Goal: Task Accomplishment & Management: Complete application form

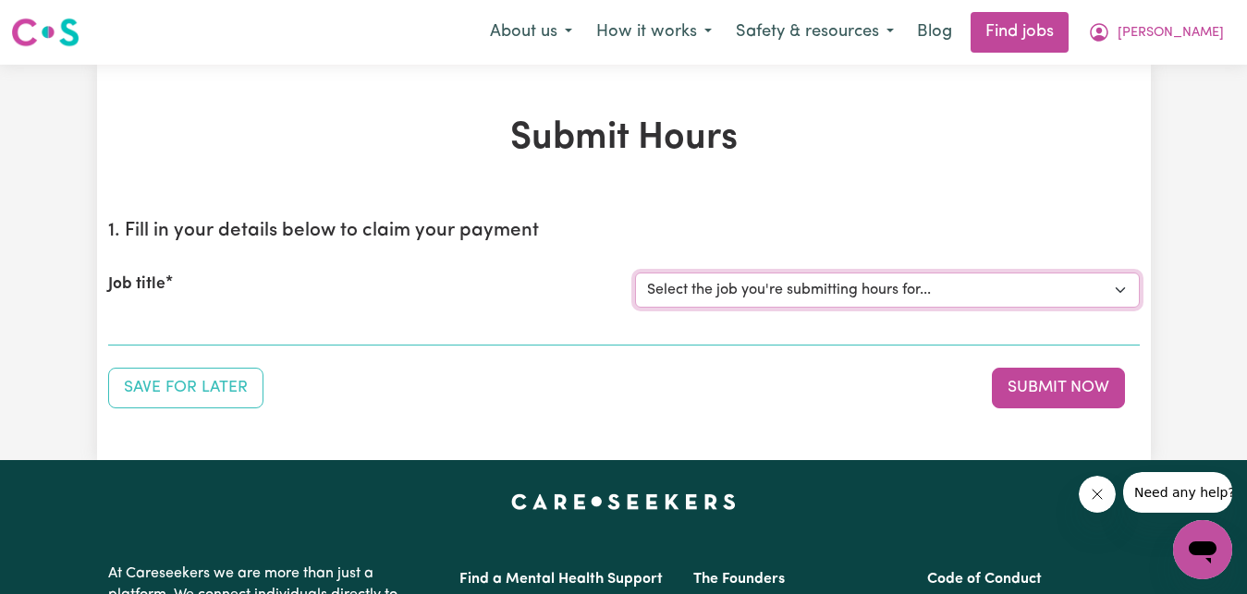
click at [1125, 294] on select "Select the job you're submitting hours for... [[PERSON_NAME]] Care worker for s…" at bounding box center [887, 290] width 505 height 35
select select "7268"
click option "[[PERSON_NAME]] Care worker for social interaction in local area for Autistic a…" at bounding box center [0, 0] width 0 height 0
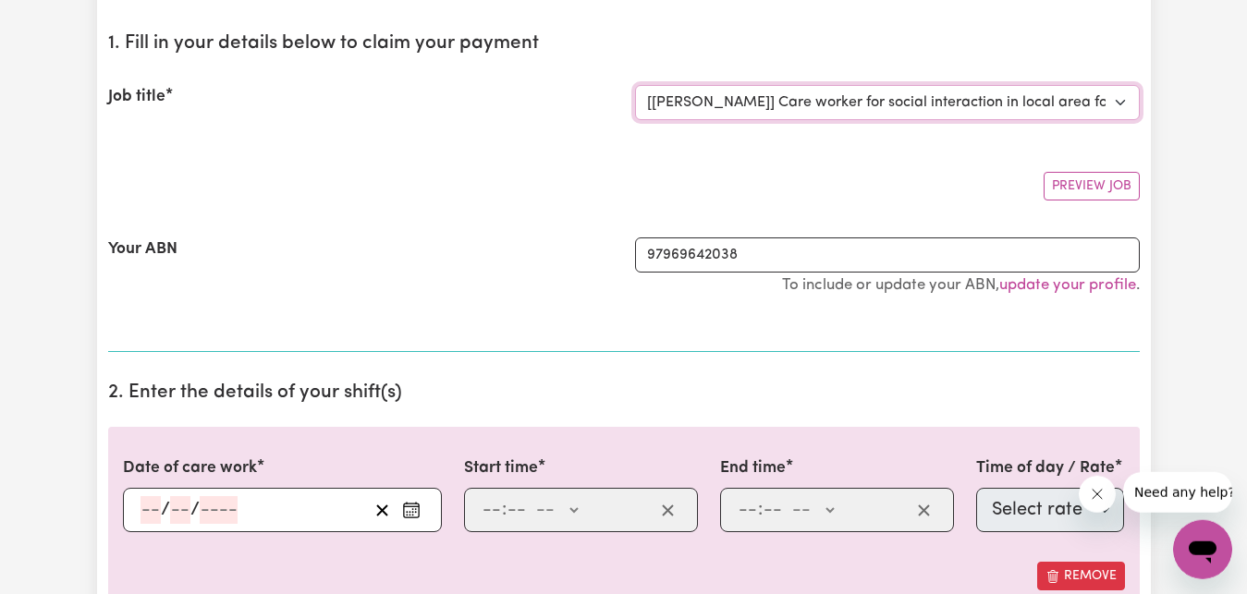
scroll to position [189, 0]
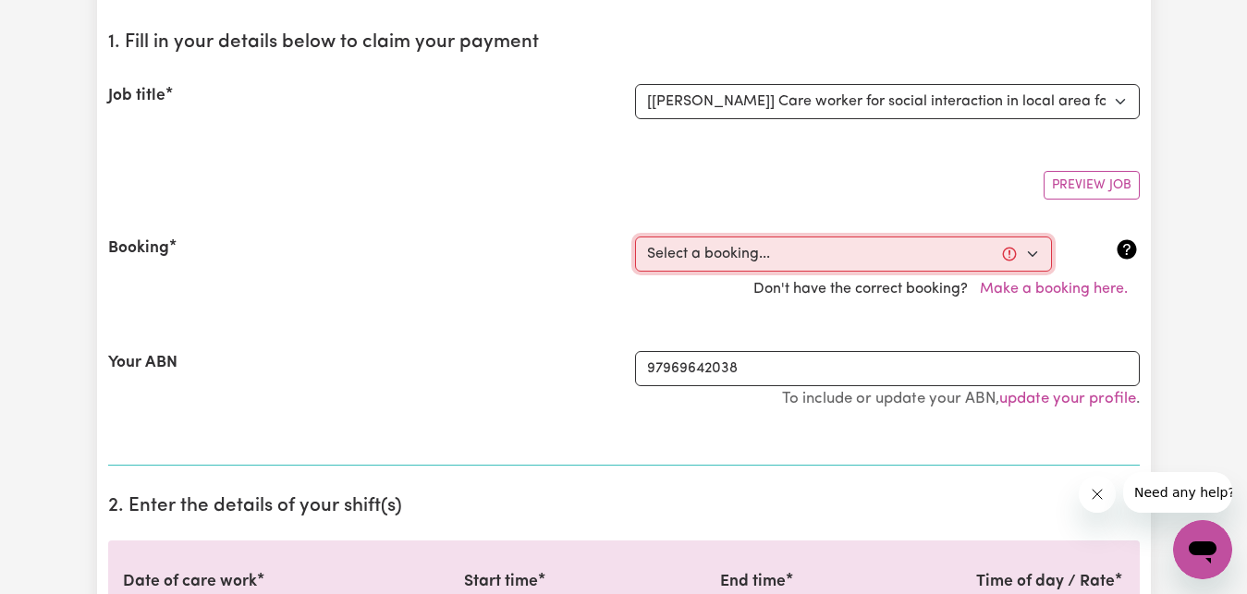
click at [635, 237] on select "Select a booking... [DATE] 09:00am to 03:00pm (RECURRING) [DATE] 09:00am to 03:…" at bounding box center [843, 254] width 417 height 35
select select "356775"
click option "[DATE] 09:00am to 03:00pm (RECURRING)" at bounding box center [0, 0] width 0 height 0
type input "[DATE]"
type input "15"
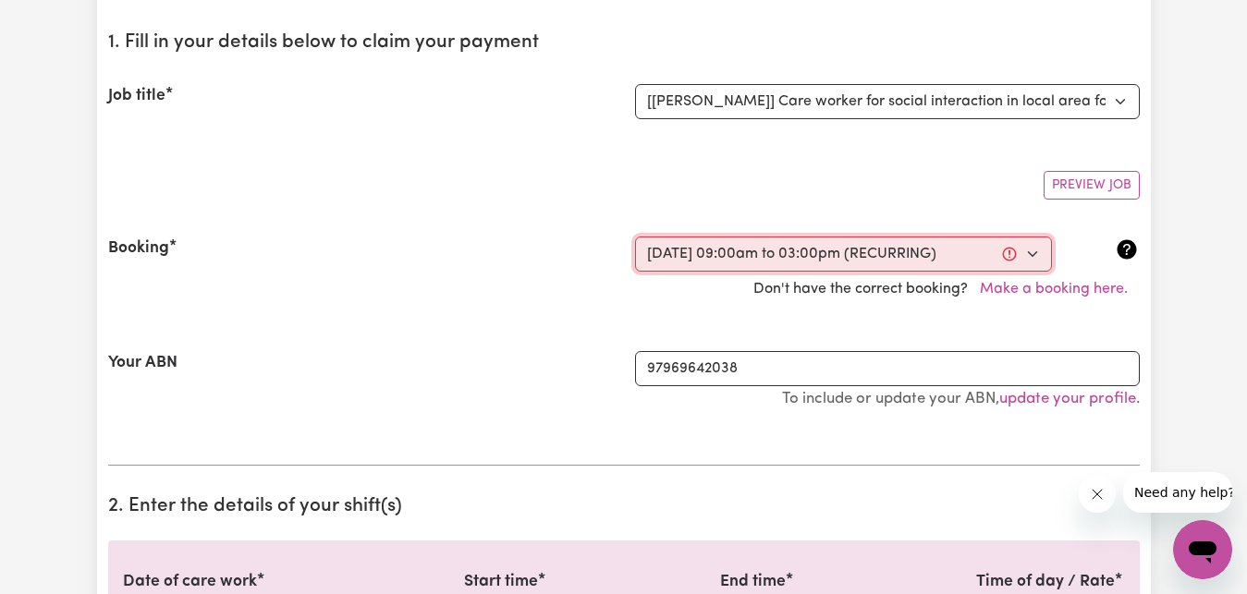
type input "10"
type input "2025"
type input "09:00"
type input "9"
type input "0"
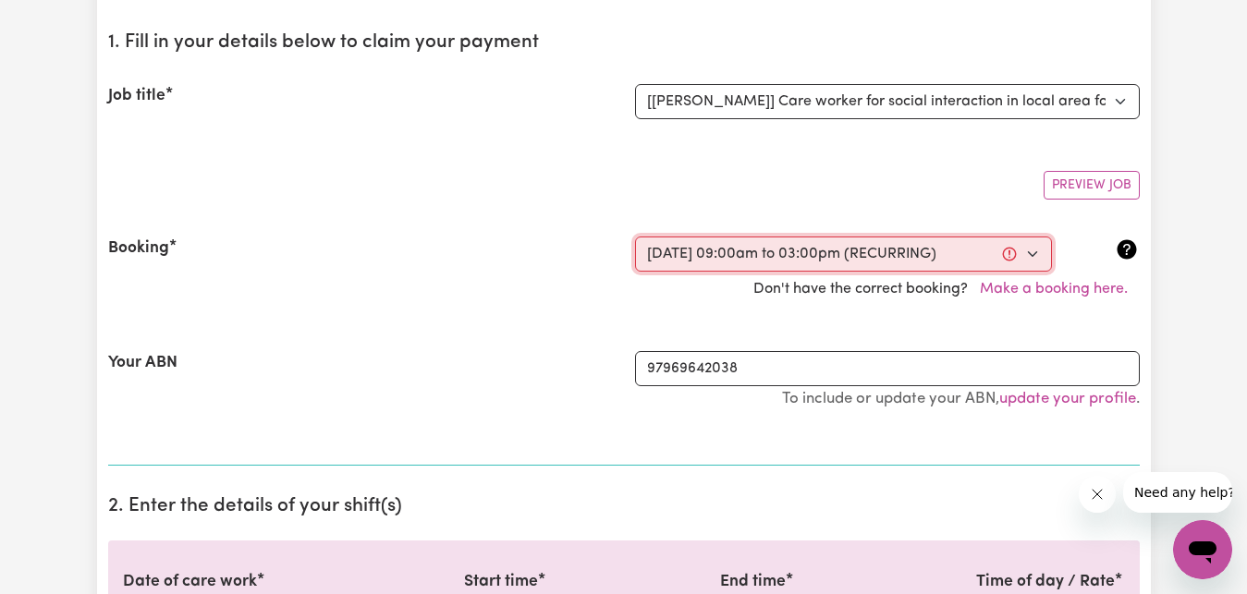
select select "am"
type input "15:00"
type input "3"
type input "0"
select select "pm"
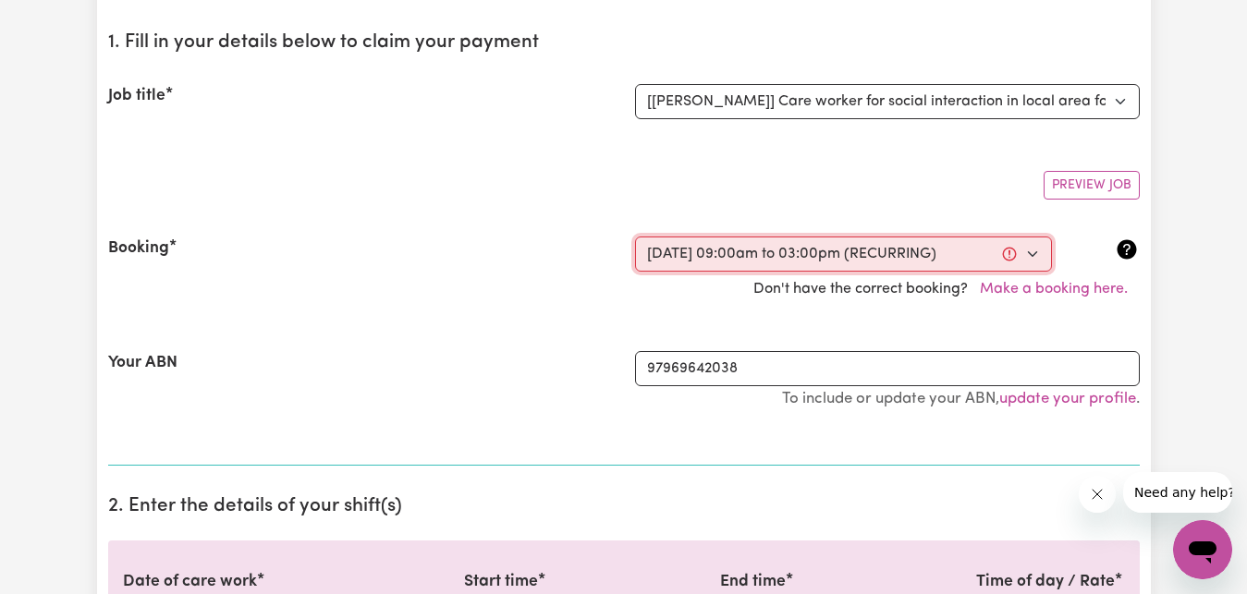
select select "272"
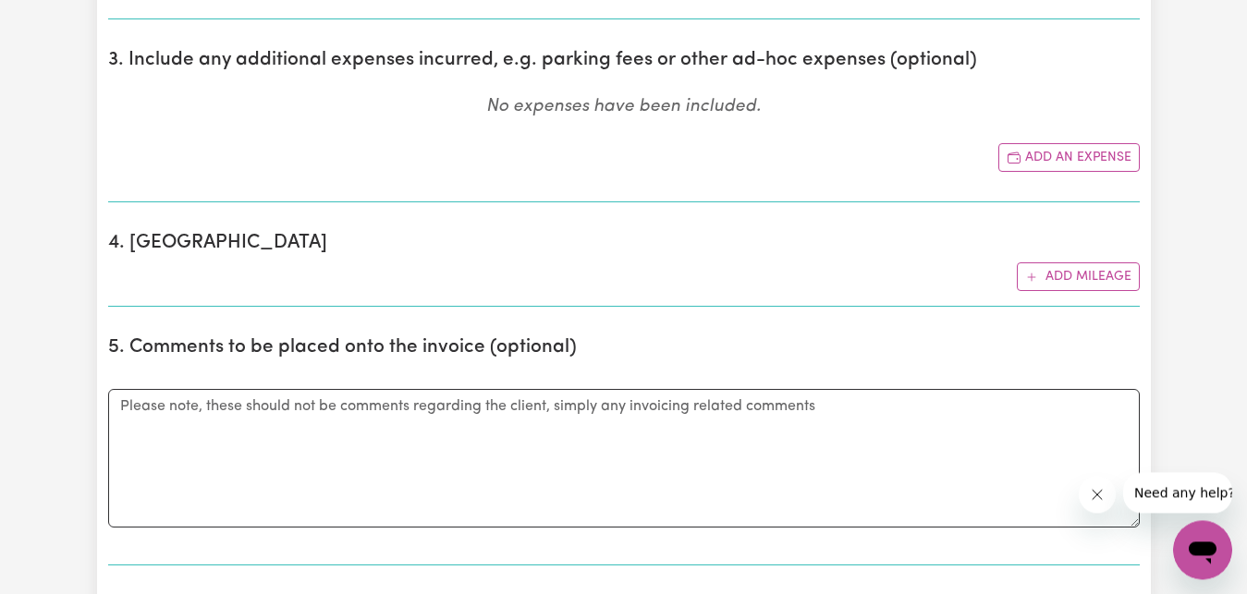
scroll to position [1225, 0]
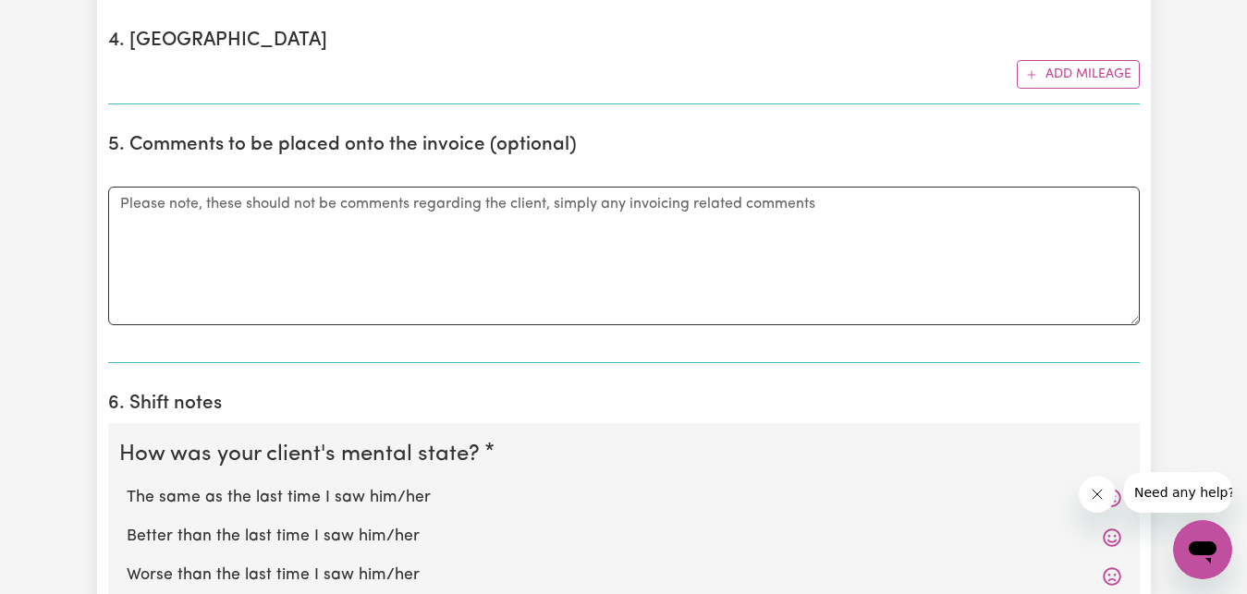
click at [374, 498] on label "The same as the last time I saw him/her" at bounding box center [624, 498] width 994 height 24
click at [127, 486] on input "The same as the last time I saw him/her" at bounding box center [126, 485] width 1 height 1
radio input "true"
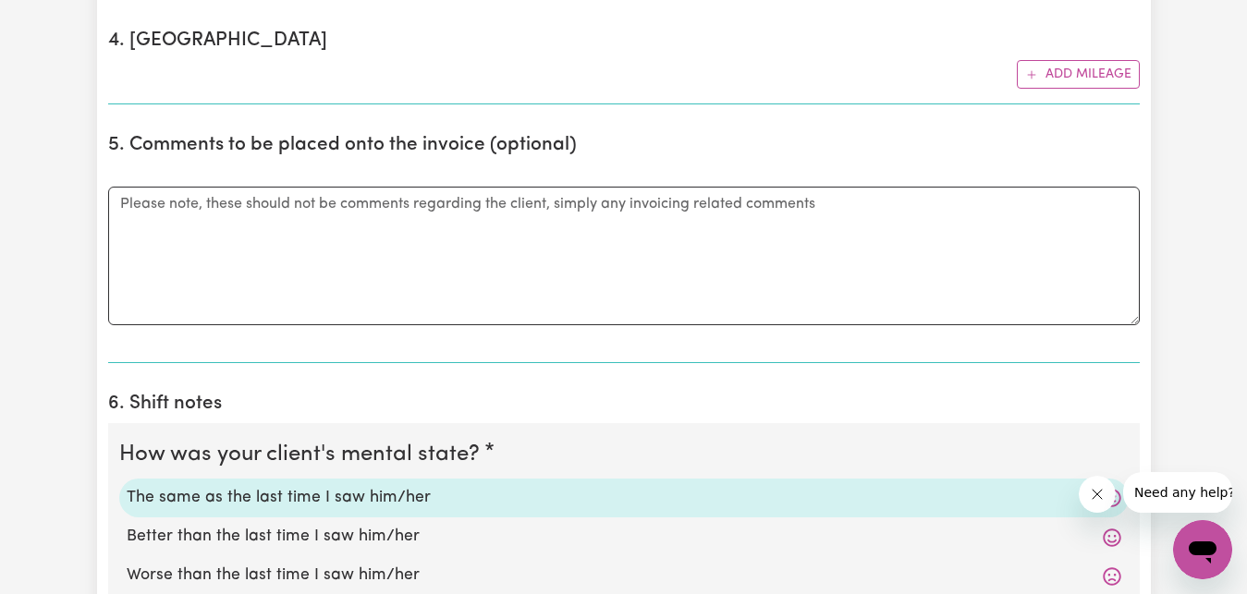
scroll to position [1508, 0]
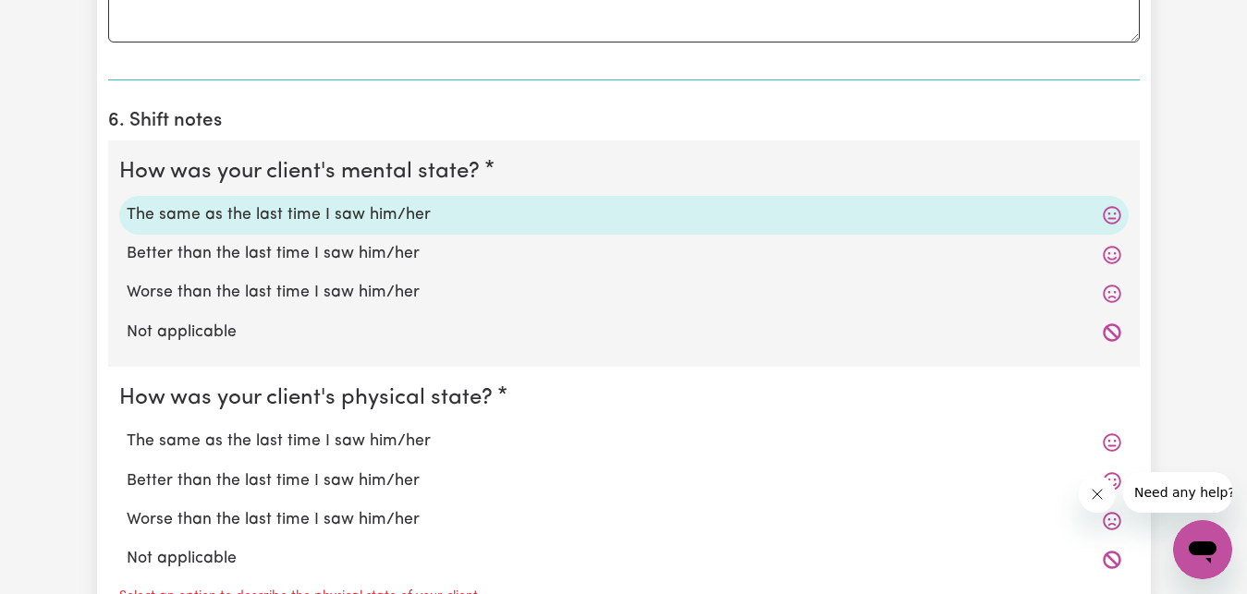
click at [344, 442] on label "The same as the last time I saw him/her" at bounding box center [624, 442] width 994 height 24
click at [127, 430] on input "The same as the last time I saw him/her" at bounding box center [126, 429] width 1 height 1
radio input "true"
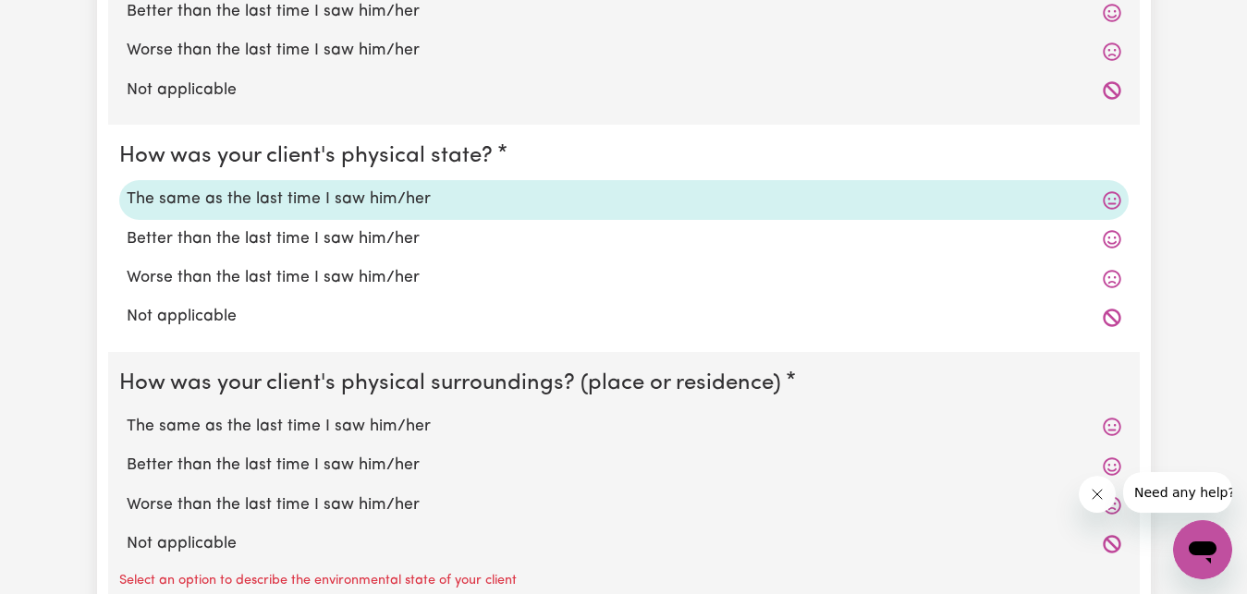
scroll to position [1791, 0]
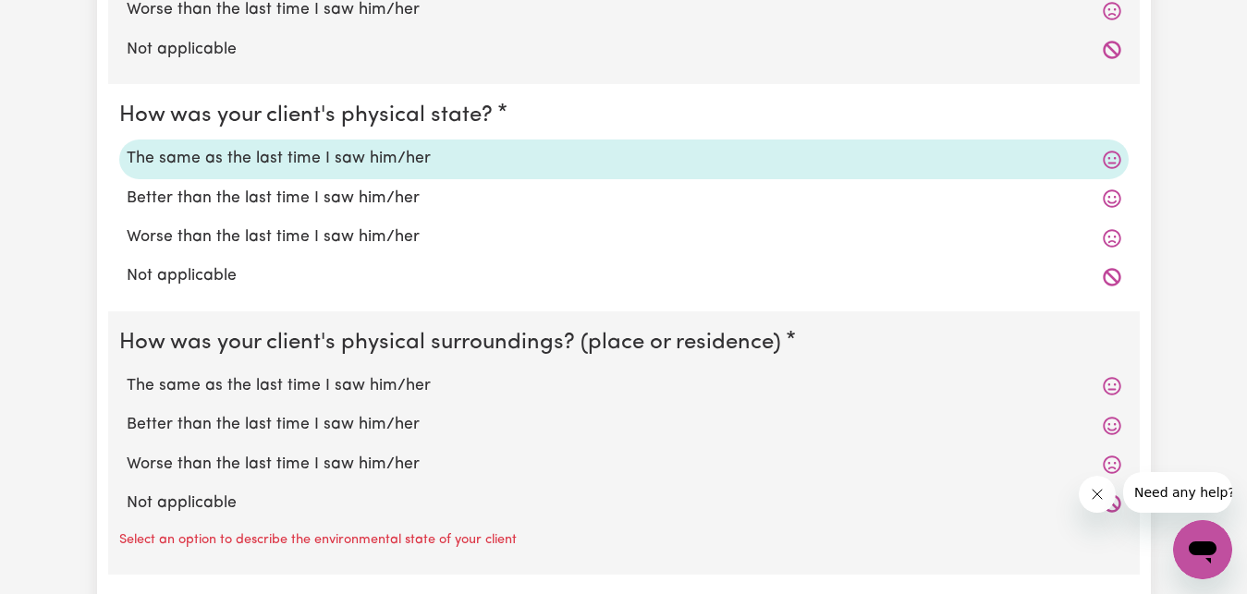
click at [326, 389] on label "The same as the last time I saw him/her" at bounding box center [624, 386] width 994 height 24
click at [127, 374] on input "The same as the last time I saw him/her" at bounding box center [126, 373] width 1 height 1
radio input "true"
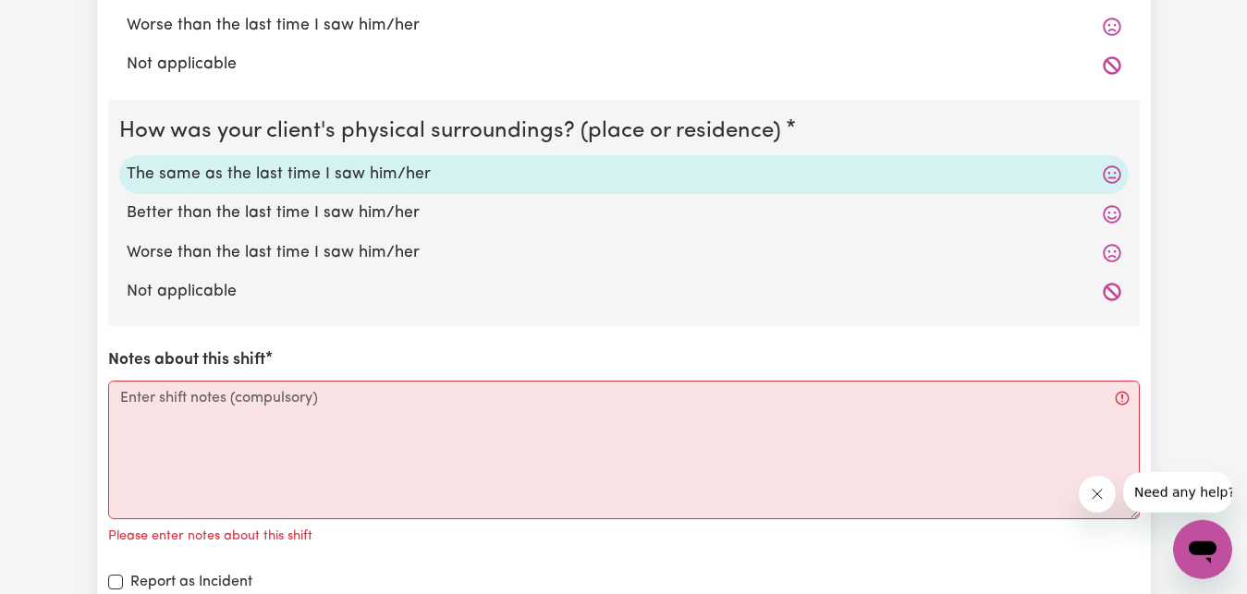
scroll to position [2074, 0]
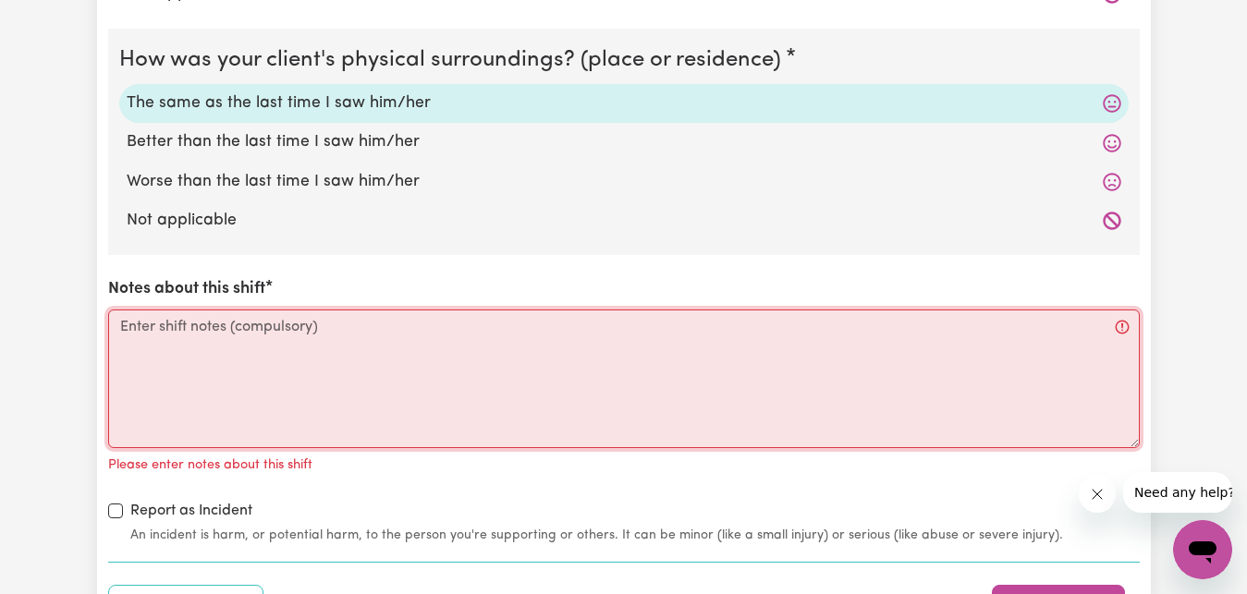
click at [120, 323] on textarea "Notes about this shift" at bounding box center [623, 379] width 1031 height 139
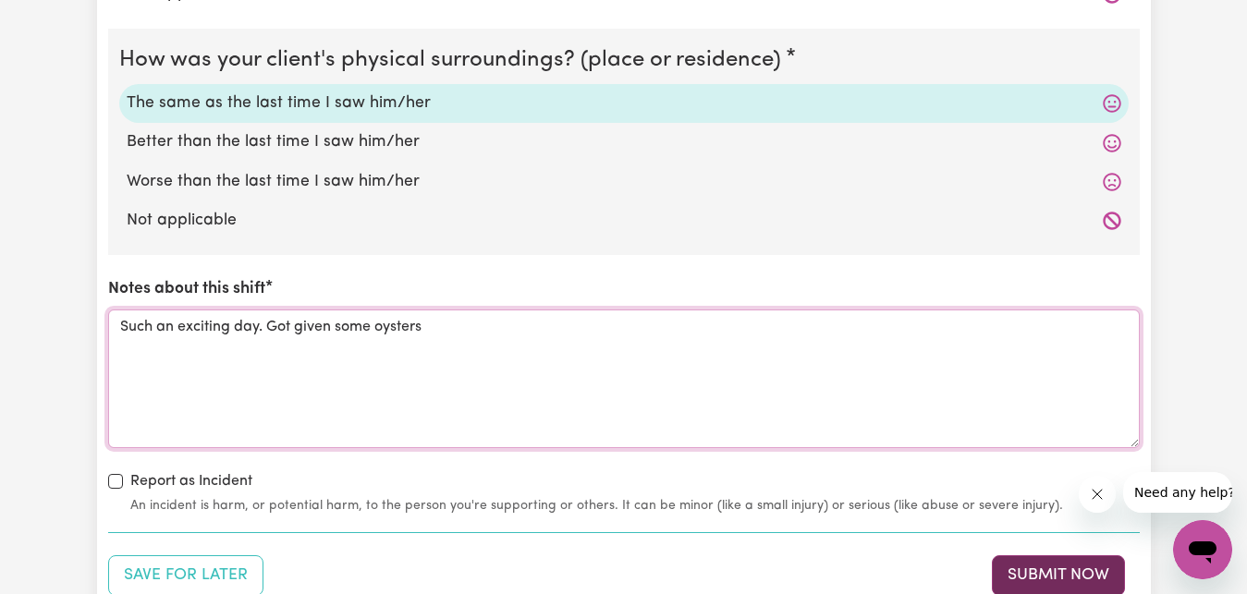
type textarea "Such an exciting day. Got given some oysters"
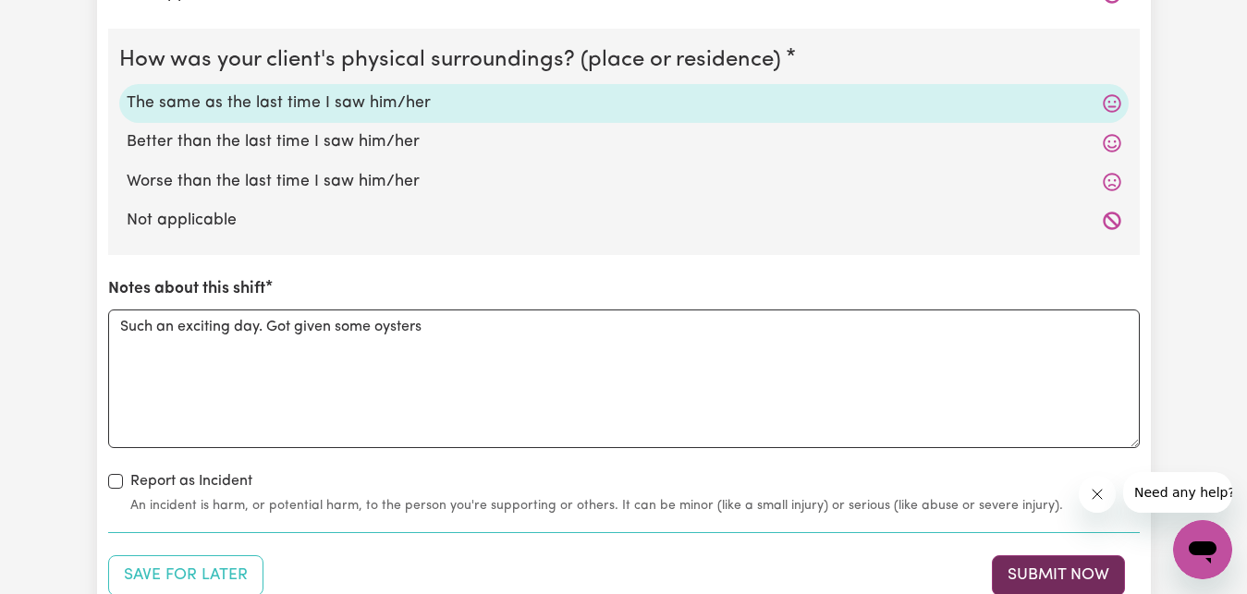
click at [1055, 582] on button "Submit Now" at bounding box center [1057, 575] width 133 height 41
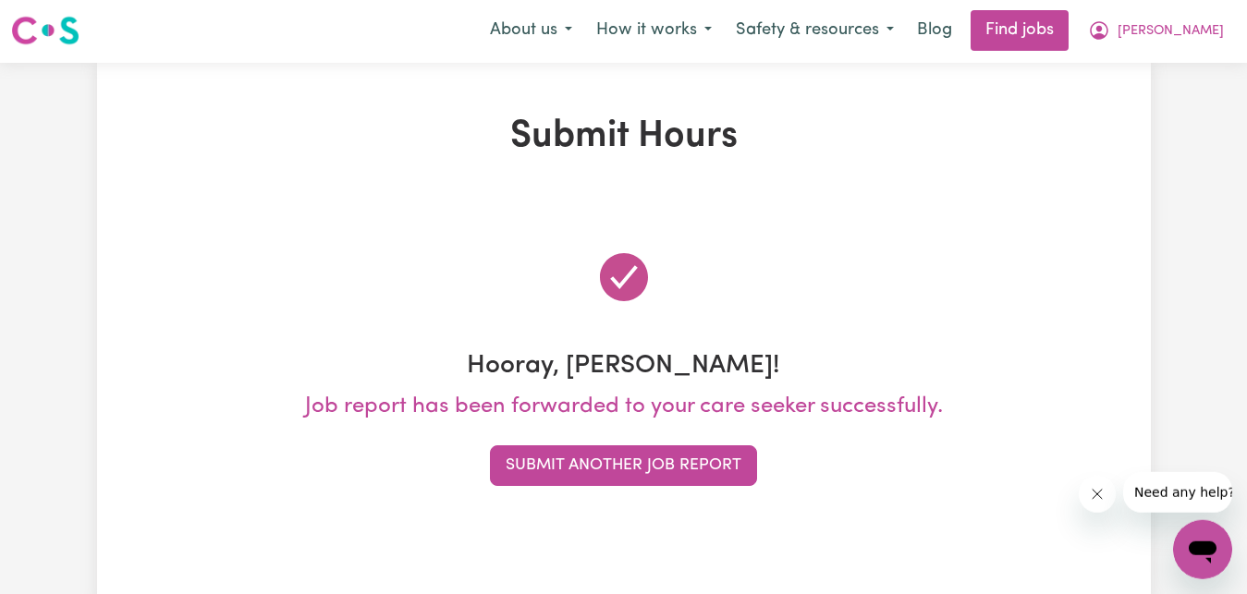
scroll to position [0, 0]
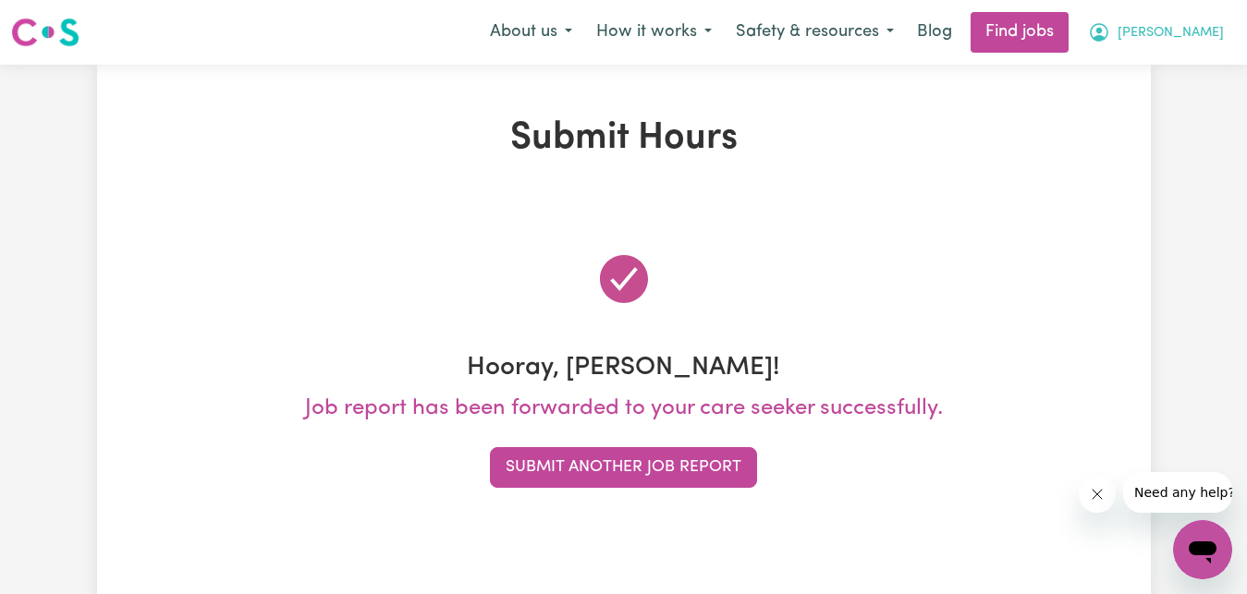
click at [1197, 35] on span "[PERSON_NAME]" at bounding box center [1170, 33] width 106 height 20
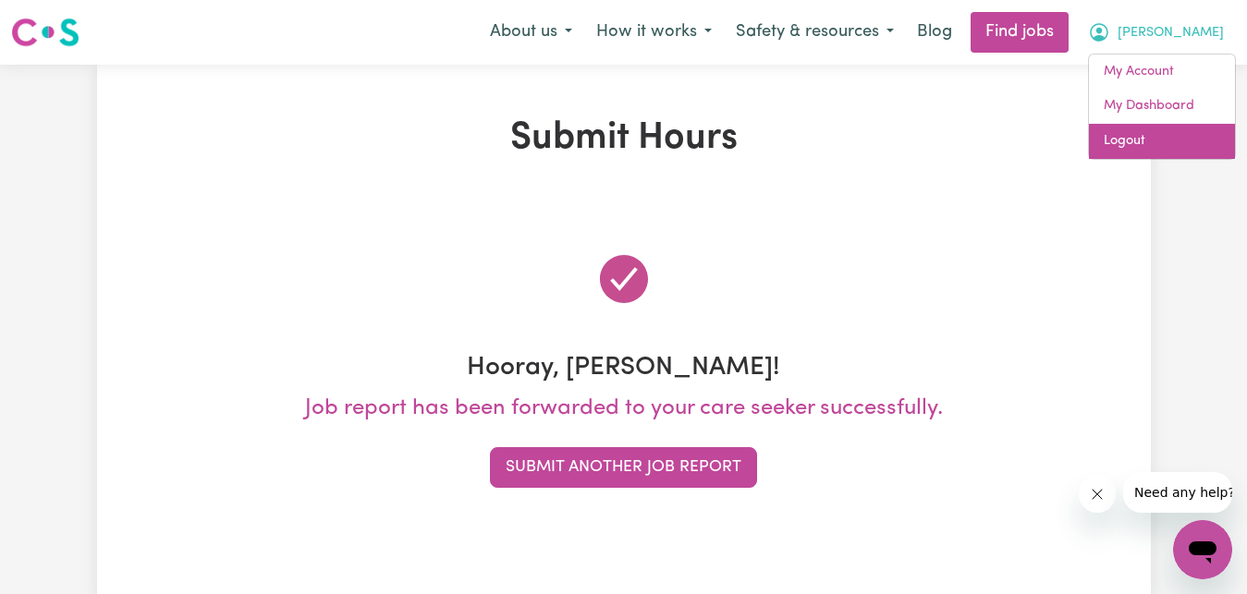
click at [1183, 143] on link "Logout" at bounding box center [1162, 141] width 146 height 35
